Goal: Task Accomplishment & Management: Manage account settings

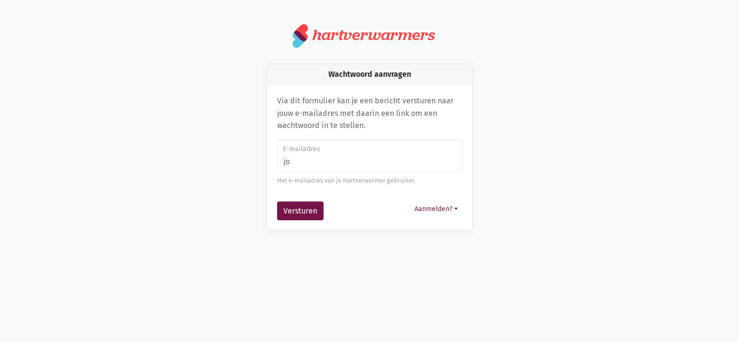
type input "j"
type input "[EMAIL_ADDRESS][DOMAIN_NAME]"
click at [292, 217] on button "Versturen" at bounding box center [300, 211] width 46 height 19
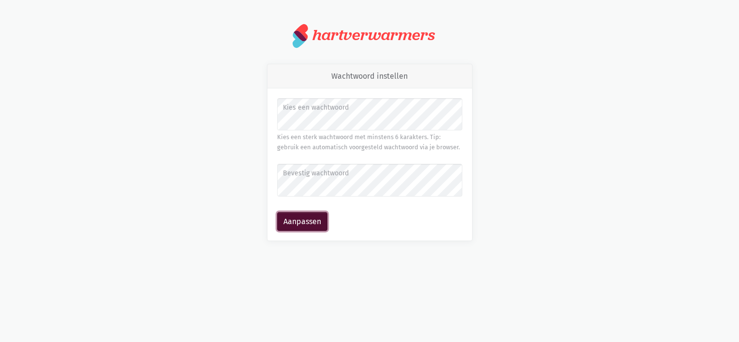
click at [320, 226] on button "Aanpassen" at bounding box center [302, 221] width 50 height 19
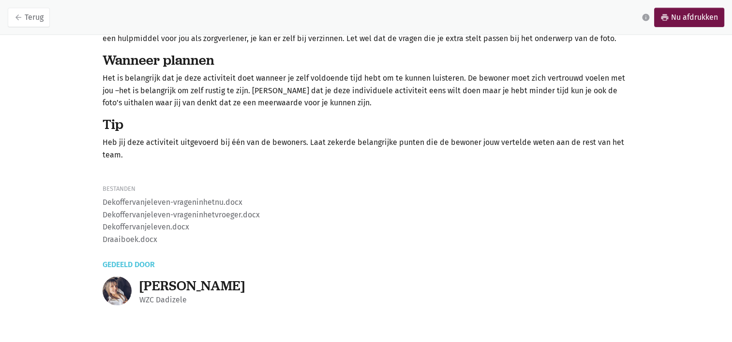
scroll to position [402, 0]
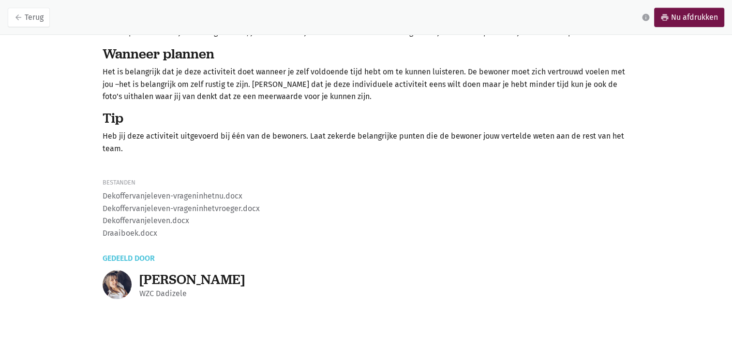
click at [118, 234] on li "Draaiboek.docx" at bounding box center [365, 233] width 527 height 13
click at [170, 223] on li "Dekoffervanjeleven.docx" at bounding box center [365, 221] width 527 height 13
click at [208, 197] on li "Dekoffervanjeleven-vrageninhetnu.docx" at bounding box center [365, 196] width 527 height 13
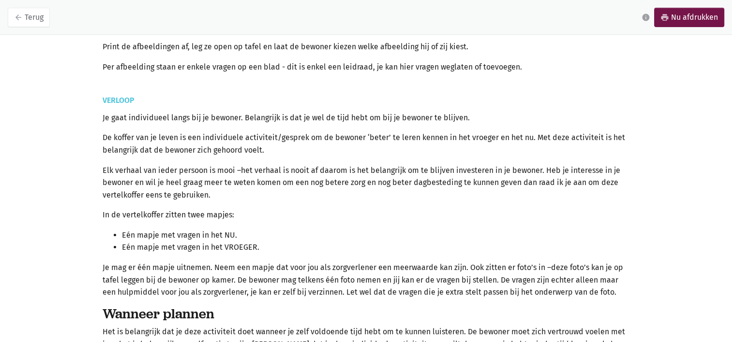
scroll to position [0, 0]
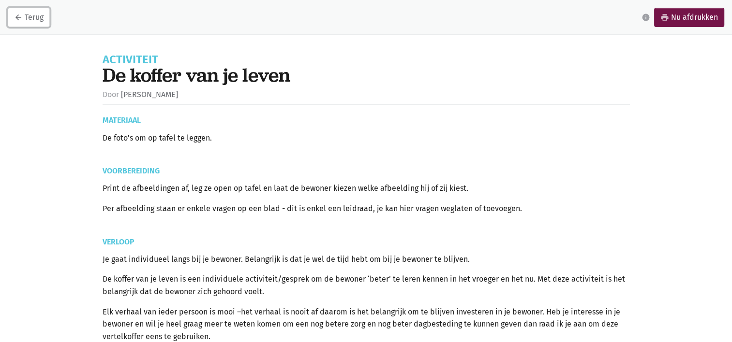
click at [40, 15] on link "arrow_back Terug" at bounding box center [29, 17] width 42 height 19
